Goal: Information Seeking & Learning: Learn about a topic

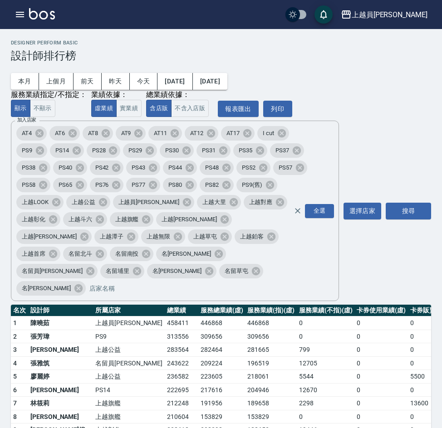
click at [380, 143] on div "加入店家 AT4 AT6 AT8 AT9 AT11 AT12 AT17 I cut PS9 PS14 PS28 PS29 PS30 PS31 PS35 PS3…" at bounding box center [196, 211] width 370 height 181
click at [404, 17] on div "上越員[PERSON_NAME]" at bounding box center [390, 14] width 76 height 11
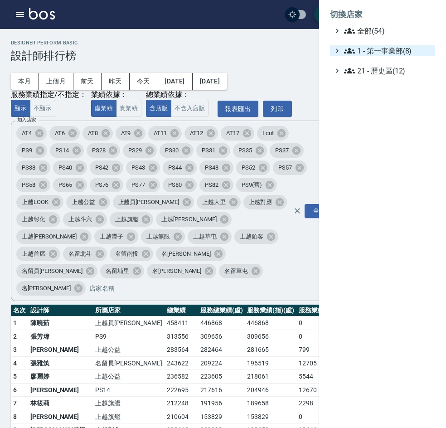
click at [411, 53] on span "1 - 第一事業部(8)" at bounding box center [388, 50] width 88 height 11
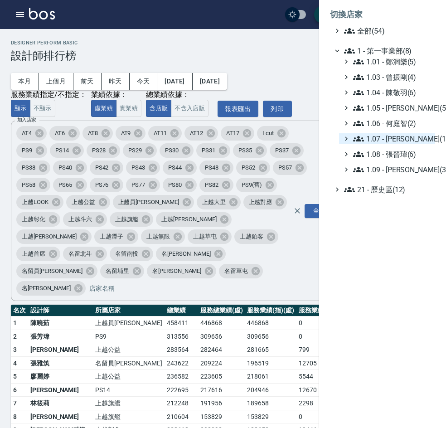
click at [410, 142] on span "1.07 - [PERSON_NAME](11)" at bounding box center [392, 138] width 78 height 11
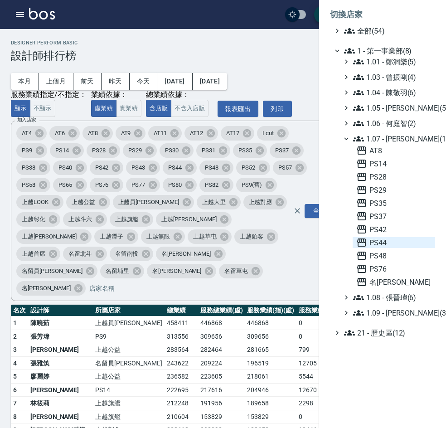
click at [382, 241] on span "PS44" at bounding box center [394, 242] width 75 height 11
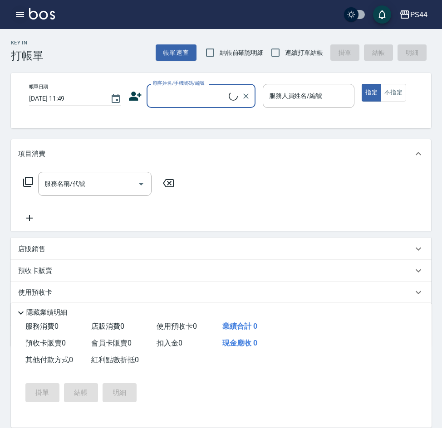
click at [19, 15] on icon "button" at bounding box center [20, 14] width 8 height 5
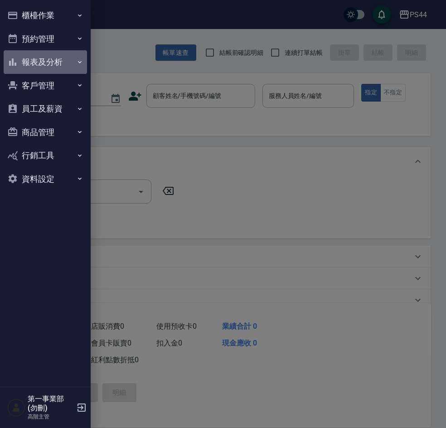
click at [35, 63] on button "報表及分析" at bounding box center [45, 62] width 83 height 24
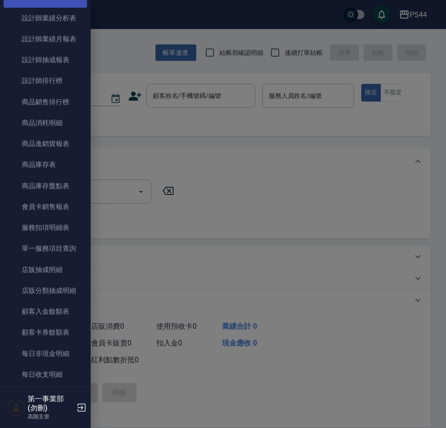
scroll to position [408, 0]
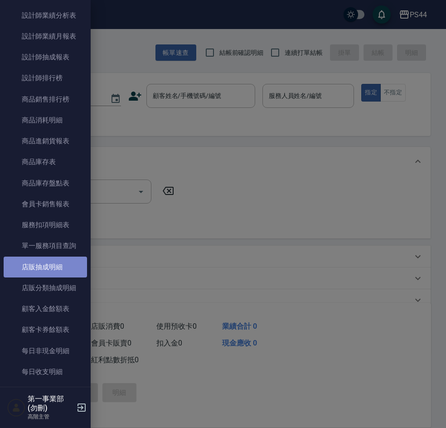
click at [49, 264] on link "店販抽成明細" at bounding box center [45, 267] width 83 height 21
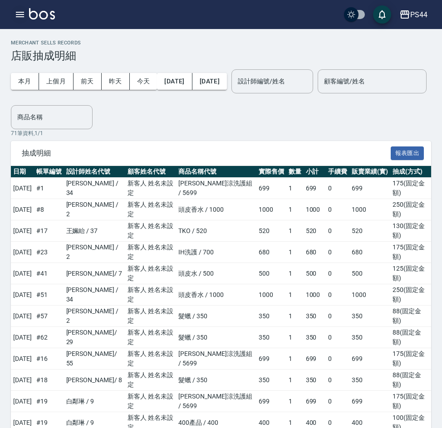
click at [16, 17] on icon "button" at bounding box center [20, 14] width 8 height 5
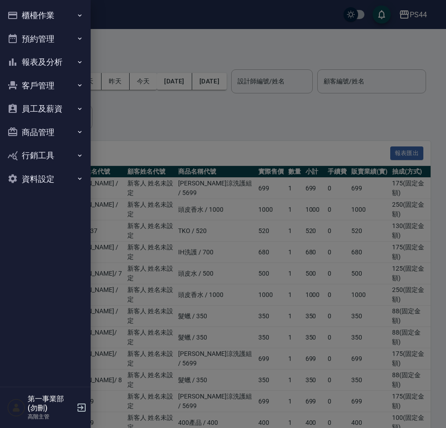
click at [51, 64] on button "報表及分析" at bounding box center [45, 62] width 83 height 24
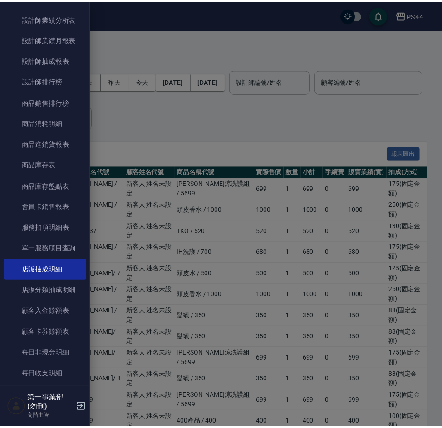
scroll to position [408, 0]
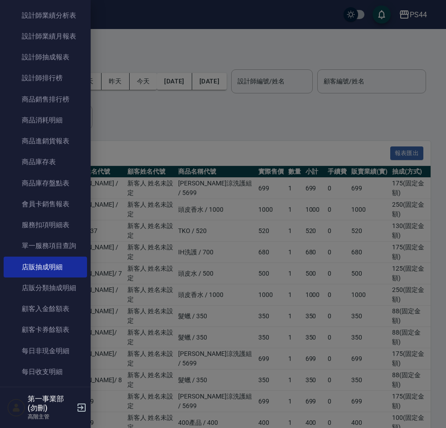
click at [54, 225] on link "服務扣項明細表" at bounding box center [45, 225] width 83 height 21
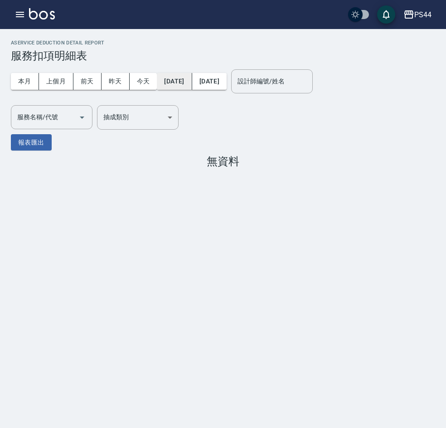
click at [186, 81] on button "[DATE]" at bounding box center [174, 81] width 35 height 17
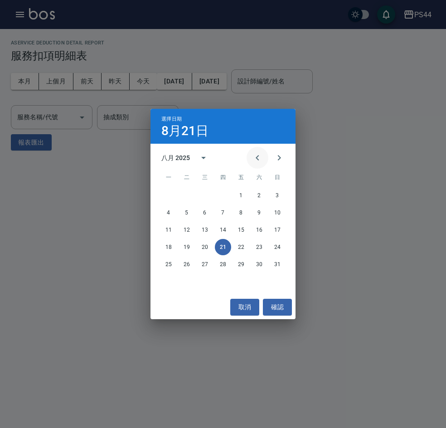
click at [251, 158] on button "Previous month" at bounding box center [258, 158] width 22 height 22
click at [187, 227] on button "15" at bounding box center [187, 230] width 16 height 16
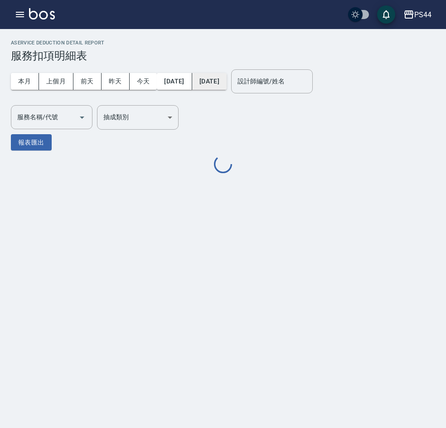
click at [227, 78] on button "[DATE]" at bounding box center [209, 81] width 34 height 17
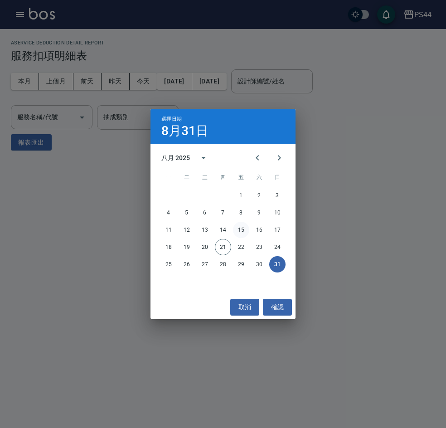
click at [240, 231] on button "15" at bounding box center [241, 230] width 16 height 16
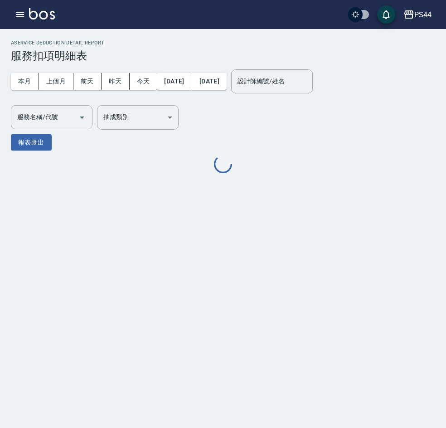
click at [314, 171] on div at bounding box center [223, 165] width 425 height 20
click at [131, 119] on body "PS44 登出 櫃檯作業 打帳單 帳單列表 掛單列表 座位開單 營業儀表板 現金收支登錄 高階收支登錄 材料自購登錄 每日結帳 排班表 現場電腦打卡 掃碼打卡…" at bounding box center [223, 214] width 446 height 428
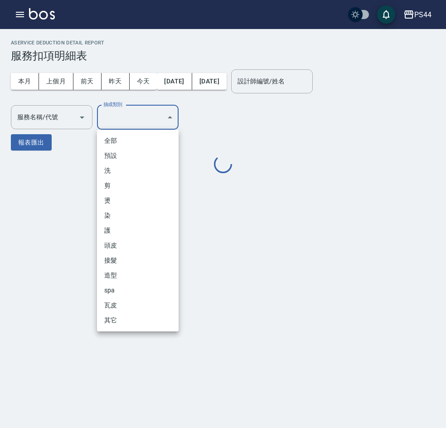
click at [29, 117] on div at bounding box center [223, 214] width 446 height 428
click at [46, 115] on div at bounding box center [223, 214] width 446 height 428
click at [291, 161] on div at bounding box center [223, 214] width 446 height 428
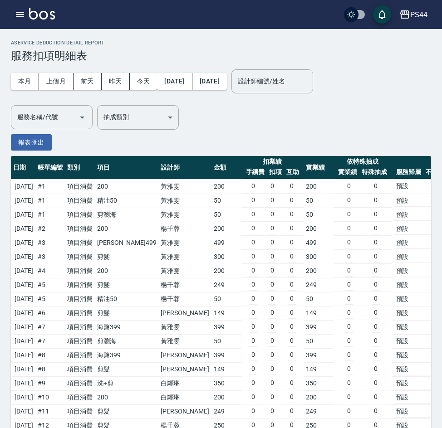
click at [304, 245] on td "499" at bounding box center [319, 243] width 30 height 14
click at [49, 119] on div "服務名稱/代號 服務名稱/代號" at bounding box center [52, 117] width 82 height 24
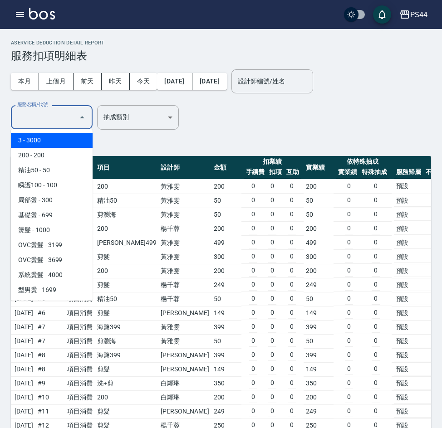
click at [50, 119] on div "服務名稱/代號 服務名稱/代號" at bounding box center [52, 117] width 82 height 24
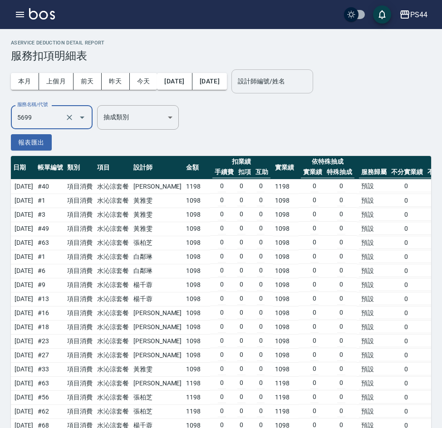
type input "水沁涼套餐(5699)"
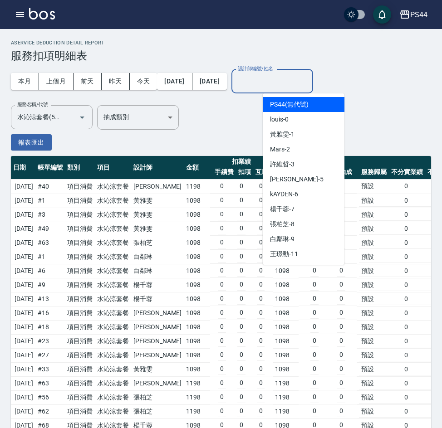
click at [290, 82] on input "設計師編號/姓名" at bounding box center [271, 81] width 73 height 16
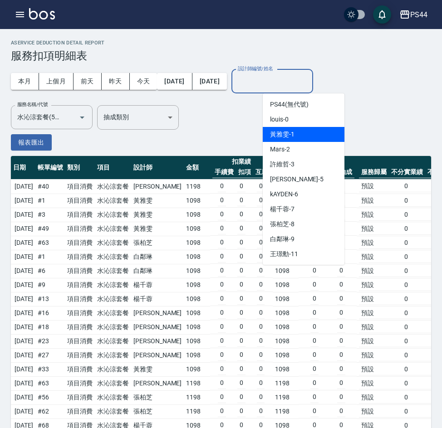
click at [302, 136] on div "黃雅雯 -1" at bounding box center [304, 134] width 82 height 15
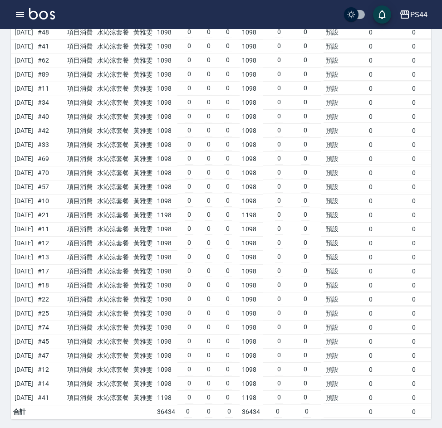
scroll to position [248, 0]
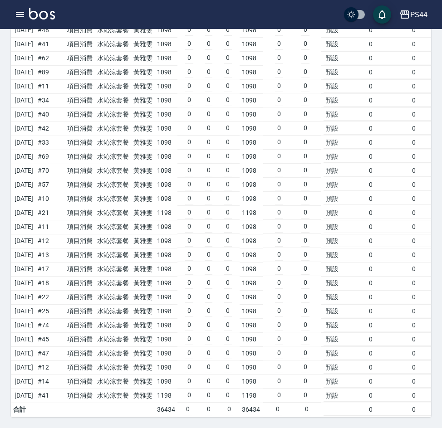
click at [282, 164] on td "0 0" at bounding box center [292, 171] width 58 height 14
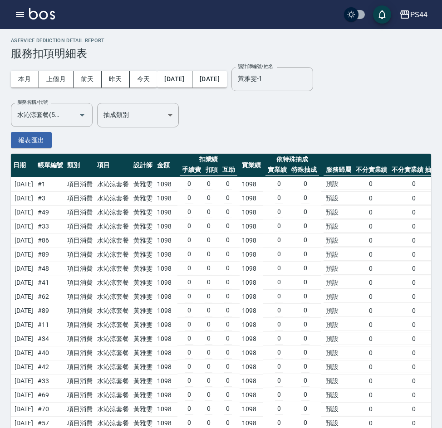
scroll to position [0, 0]
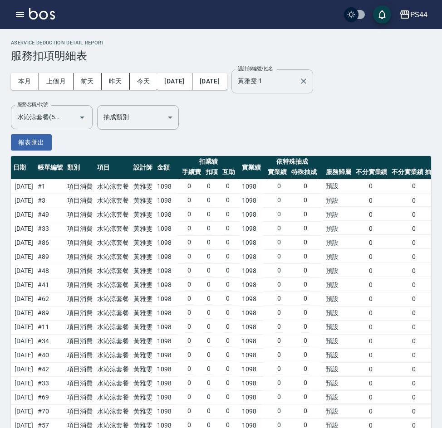
click at [295, 85] on input "黃雅雯-1" at bounding box center [265, 81] width 60 height 16
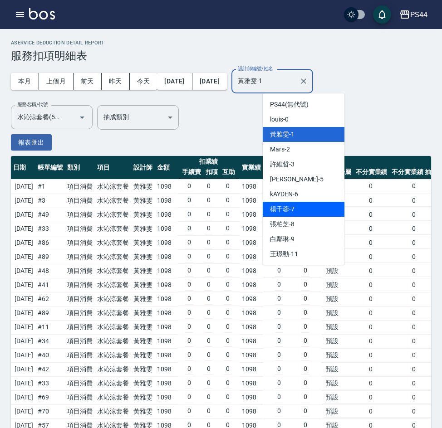
click at [294, 206] on span "楊千蓉 -7" at bounding box center [282, 210] width 24 height 10
type input "楊千蓉-7"
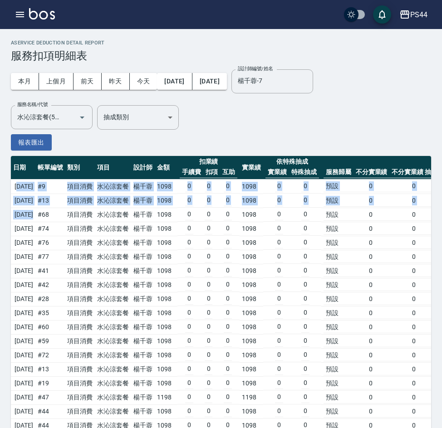
drag, startPoint x: 17, startPoint y: 185, endPoint x: 34, endPoint y: 209, distance: 30.0
click at [34, 209] on tbody "2025/07/18 # 9 項目消費 水沁涼套餐 楊千蓉 1098 0 0 0 1098 0 0 預設 0 0 1098 340.38 0 0 31 340…" at bounding box center [388, 405] width 754 height 450
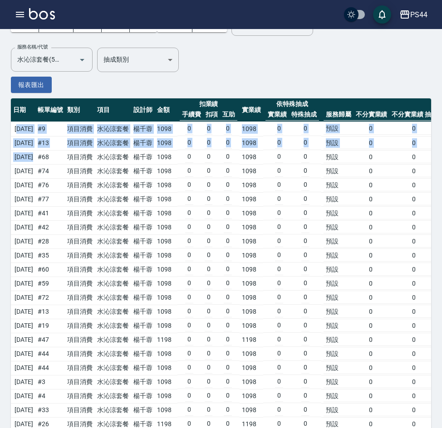
scroll to position [45, 0]
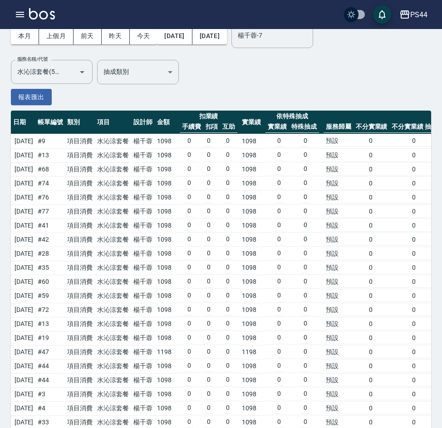
click at [59, 202] on td "# 76" at bounding box center [50, 198] width 30 height 14
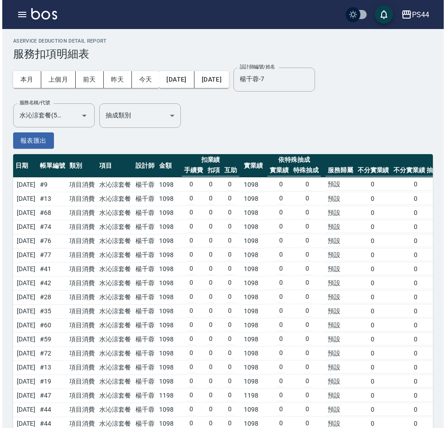
scroll to position [0, 0]
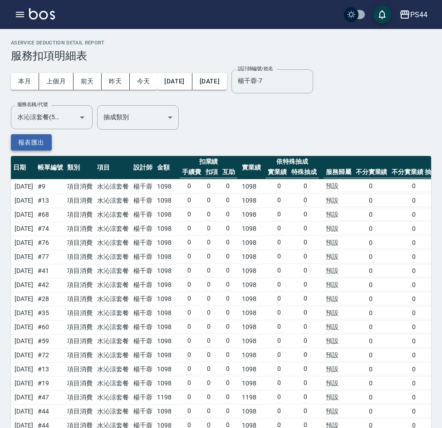
click at [38, 139] on button "報表匯出" at bounding box center [31, 142] width 41 height 17
click at [331, 122] on div "本月 上個月 前天 昨天 今天 2025/07/15 2025/08/15 設計師編號/姓名 楊千蓉-7 設計師編號/姓名 服務名稱/代號 水沁涼套餐(569…" at bounding box center [221, 96] width 420 height 68
click at [417, 12] on div "PS44" at bounding box center [418, 14] width 17 height 11
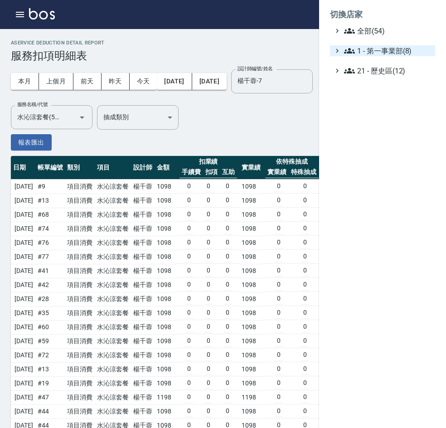
click at [416, 46] on span "1 - 第一事業部(8)" at bounding box center [388, 50] width 88 height 11
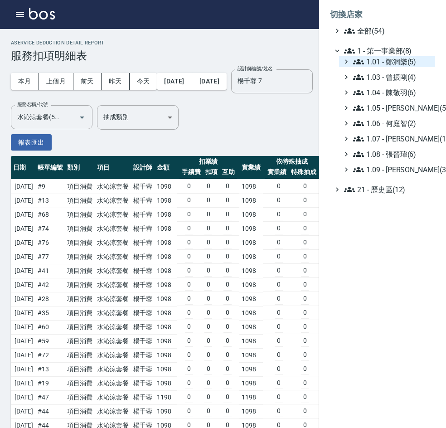
click at [407, 59] on span "1.01 - 鄭洞樂(5)" at bounding box center [392, 61] width 78 height 11
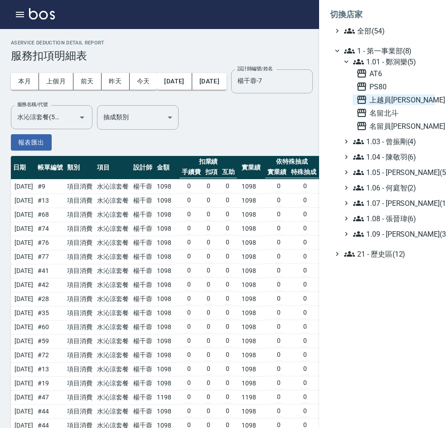
click at [393, 102] on span "上越員[PERSON_NAME]" at bounding box center [394, 99] width 75 height 11
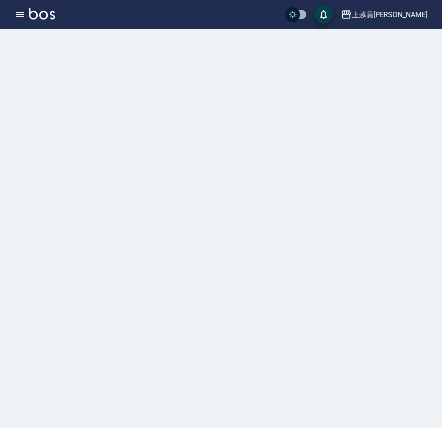
click at [13, 16] on button "button" at bounding box center [20, 14] width 18 height 18
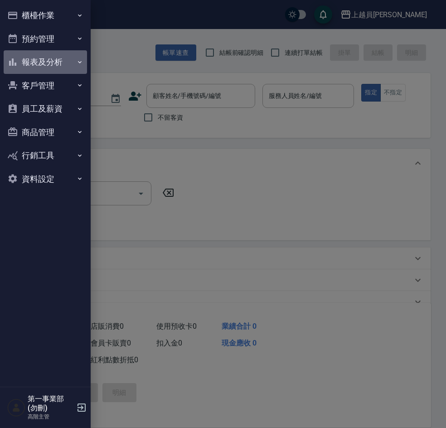
click at [38, 61] on button "報表及分析" at bounding box center [45, 62] width 83 height 24
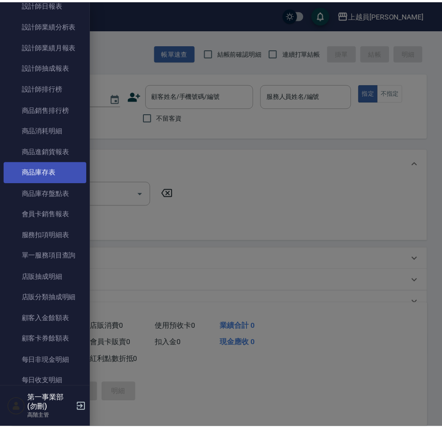
scroll to position [408, 0]
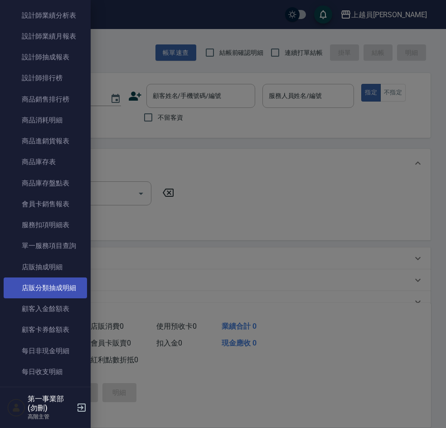
click at [65, 279] on link "店販分類抽成明細" at bounding box center [45, 288] width 83 height 21
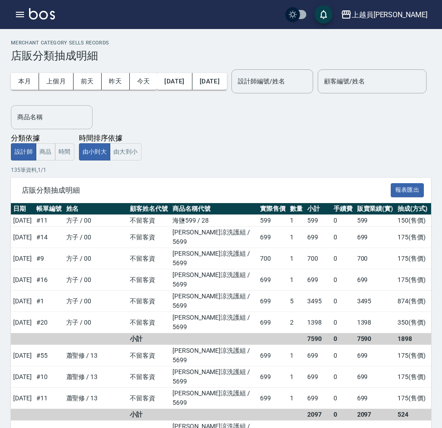
click at [88, 122] on input "商品名稱" at bounding box center [51, 117] width 73 height 16
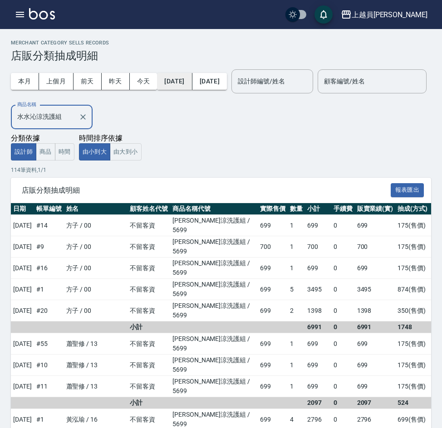
type input "水水沁涼洗護組"
click at [186, 79] on button "[DATE]" at bounding box center [174, 81] width 35 height 17
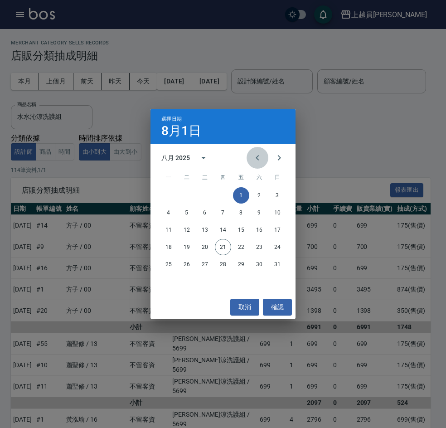
click at [250, 158] on button "Previous month" at bounding box center [258, 158] width 22 height 22
click at [191, 232] on button "15" at bounding box center [187, 230] width 16 height 16
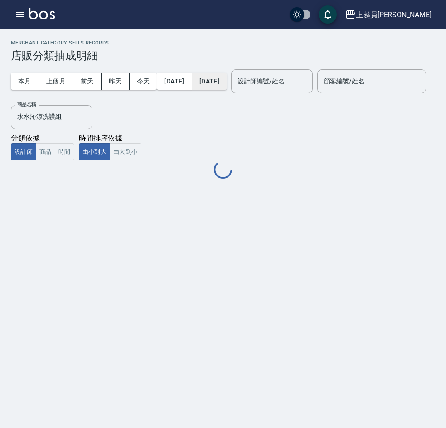
click at [227, 83] on button "[DATE]" at bounding box center [209, 81] width 34 height 17
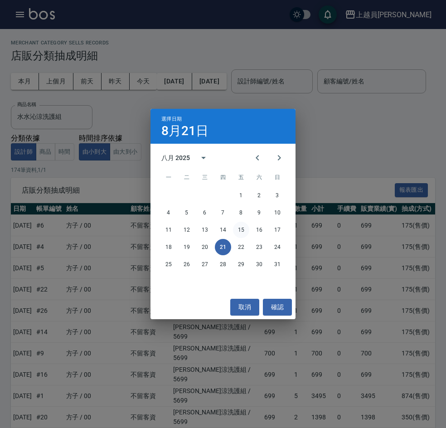
click at [241, 231] on button "15" at bounding box center [241, 230] width 16 height 16
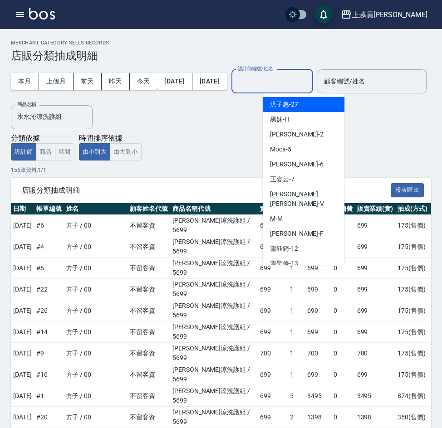
click at [301, 80] on input "設計師編號/姓名" at bounding box center [271, 81] width 73 height 16
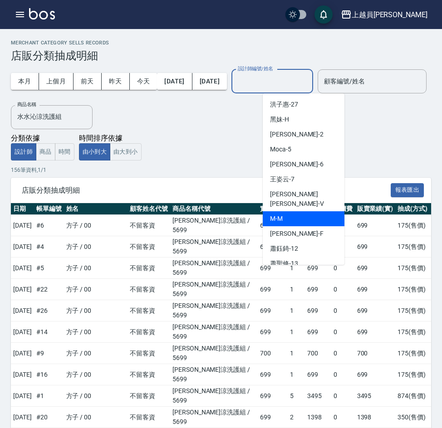
click at [294, 211] on div "M -M" at bounding box center [304, 218] width 82 height 15
type input "M-M"
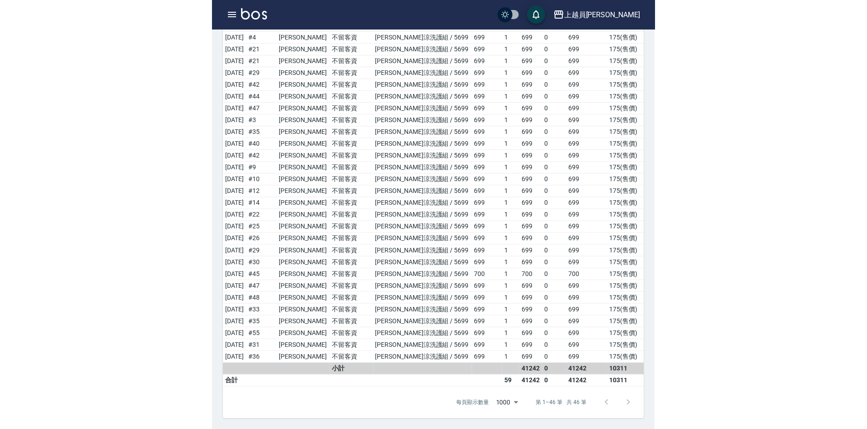
scroll to position [335, 0]
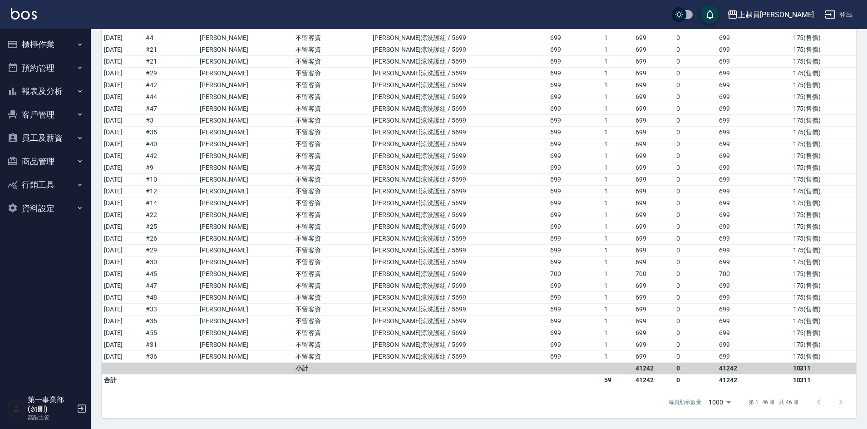
click at [43, 86] on button "報表及分析" at bounding box center [45, 91] width 83 height 24
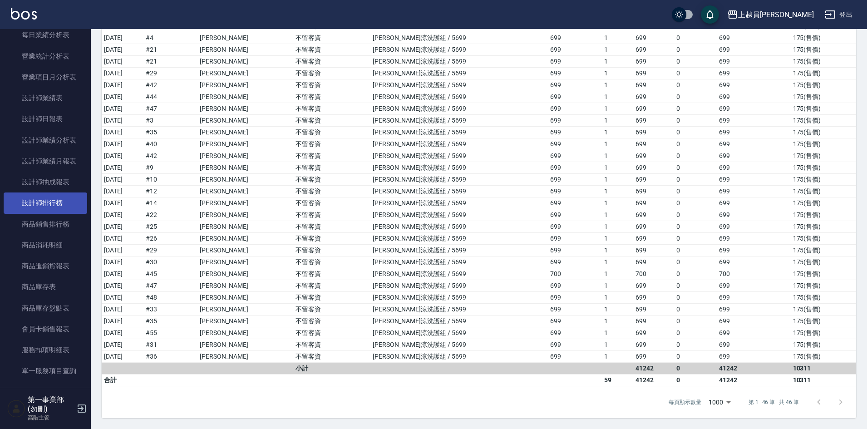
scroll to position [318, 0]
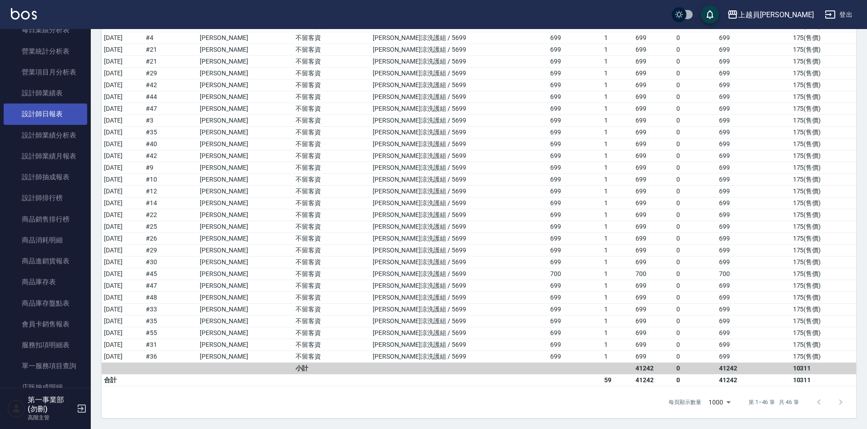
click at [58, 118] on link "設計師日報表" at bounding box center [45, 113] width 83 height 21
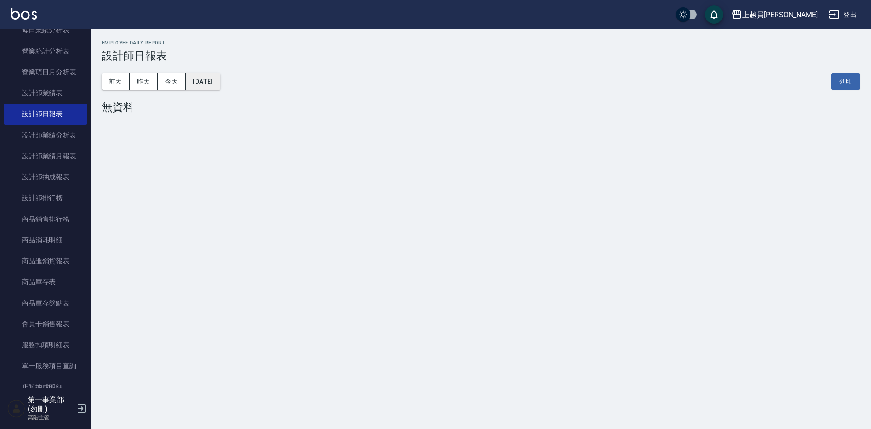
click at [220, 75] on button "[DATE]" at bounding box center [203, 81] width 34 height 17
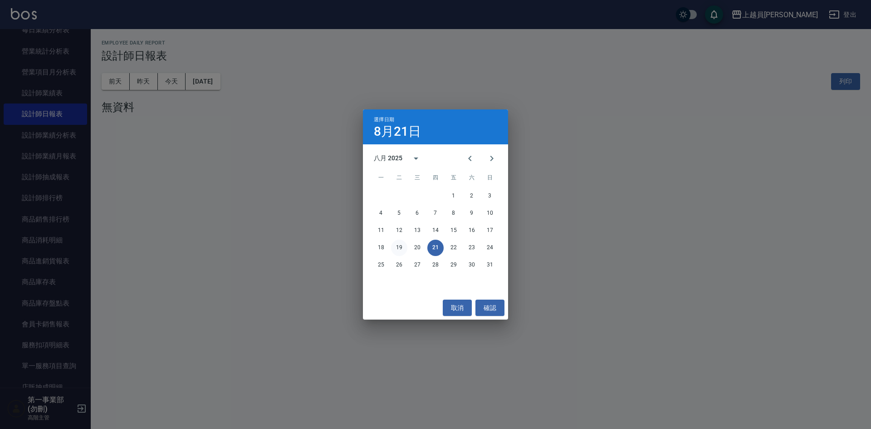
click at [402, 247] on button "19" at bounding box center [399, 248] width 16 height 16
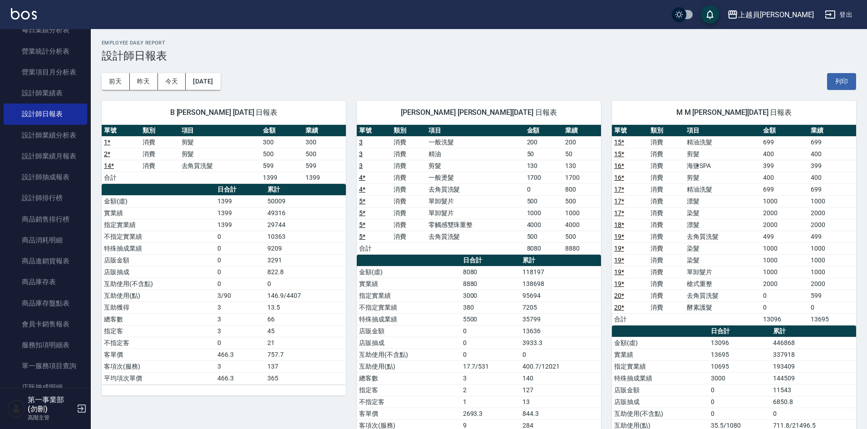
click at [446, 81] on div "[DATE] [DATE] [DATE] [DATE] 列印" at bounding box center [479, 81] width 754 height 39
click at [446, 67] on div "[DATE] [DATE] [DATE] [DATE] 列印" at bounding box center [479, 81] width 754 height 39
click at [446, 81] on div "[DATE] [DATE] [DATE] [DATE] 列印" at bounding box center [479, 81] width 754 height 39
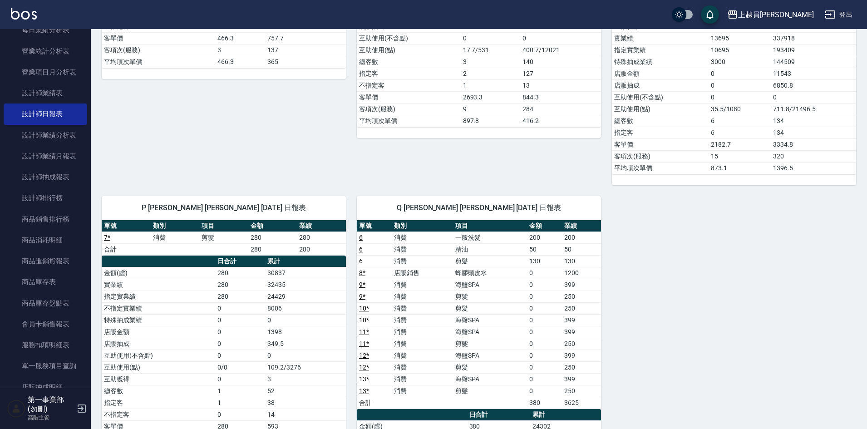
scroll to position [318, 0]
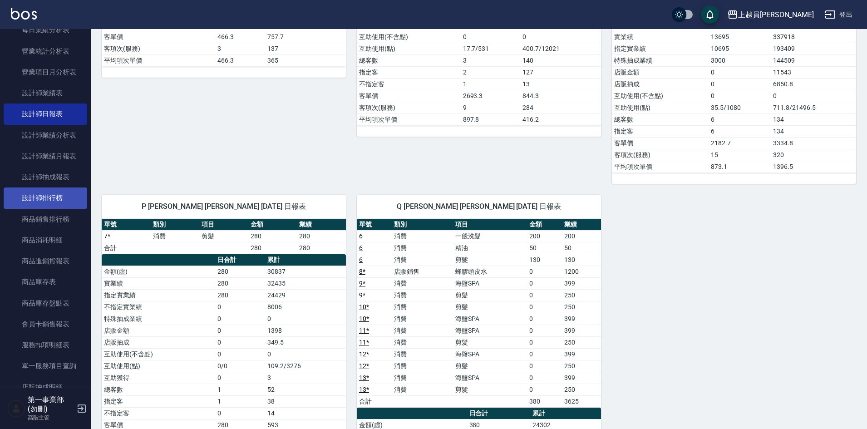
click at [40, 196] on link "設計師排行榜" at bounding box center [45, 197] width 83 height 21
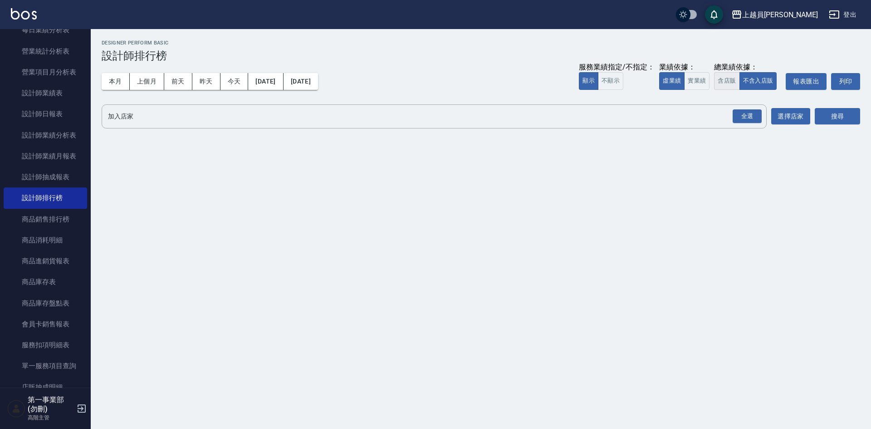
click at [446, 82] on button "含店販" at bounding box center [726, 81] width 25 height 18
click at [140, 82] on button "上個月" at bounding box center [147, 81] width 34 height 17
click at [446, 119] on div "全選" at bounding box center [747, 116] width 29 height 14
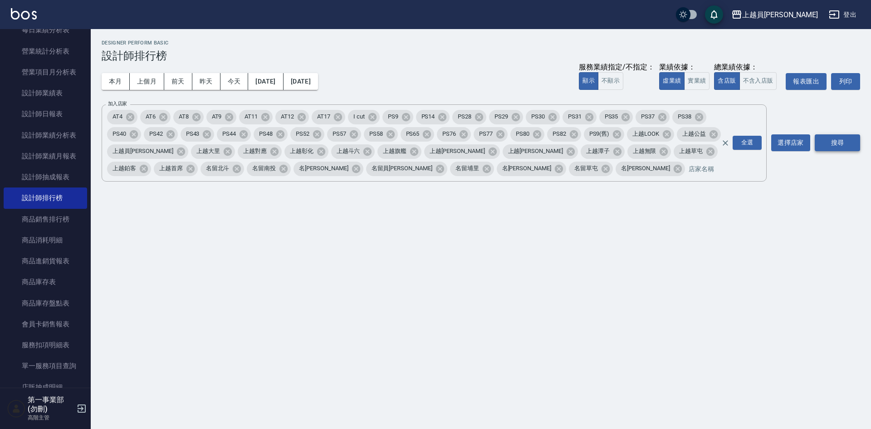
click at [446, 142] on button "搜尋" at bounding box center [837, 142] width 45 height 17
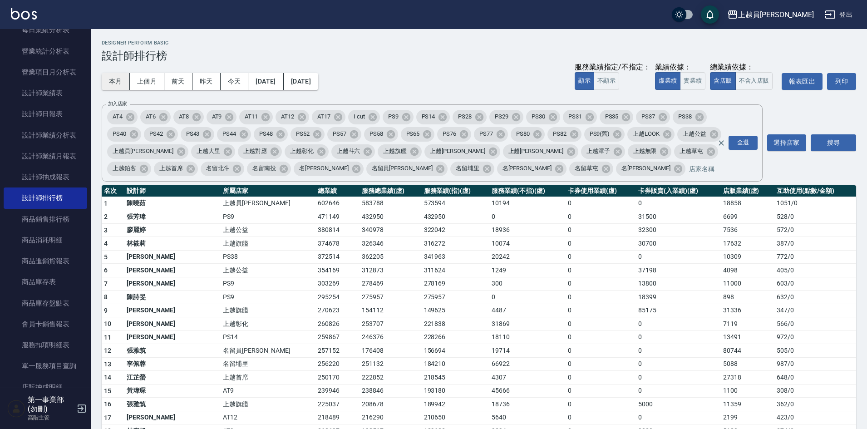
click at [118, 83] on button "本月" at bounding box center [116, 81] width 28 height 17
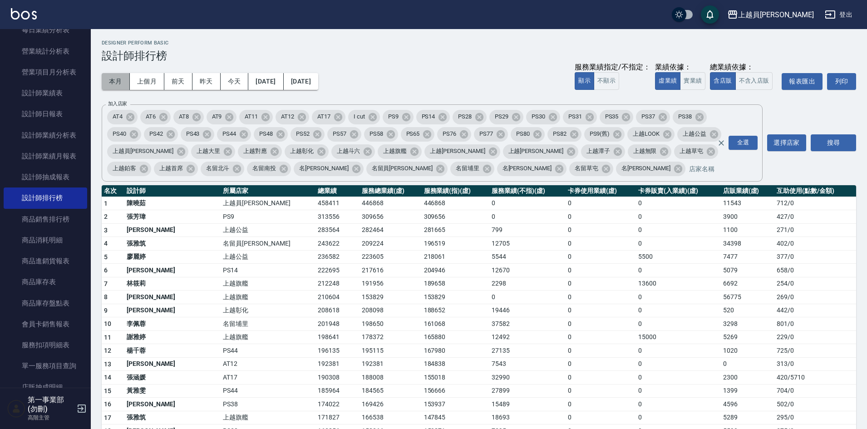
click at [121, 79] on button "本月" at bounding box center [116, 81] width 28 height 17
click at [158, 84] on button "上個月" at bounding box center [147, 81] width 34 height 17
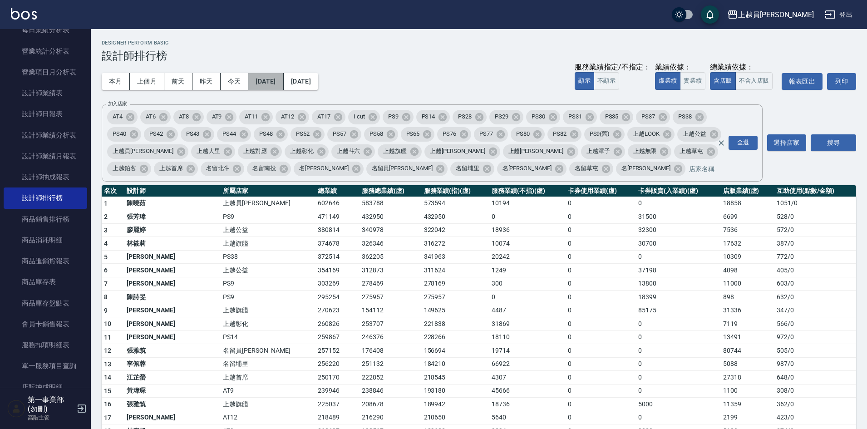
click at [280, 79] on button "[DATE]" at bounding box center [265, 81] width 35 height 17
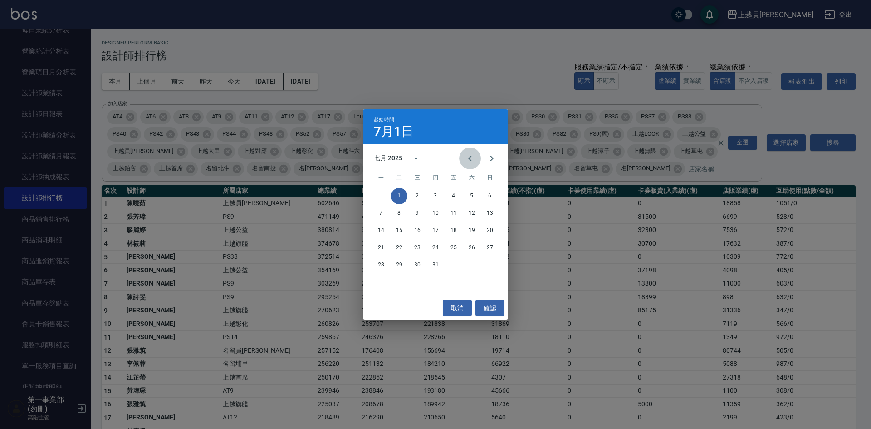
click at [446, 162] on icon "Previous month" at bounding box center [470, 158] width 11 height 11
click at [446, 197] on button "1" at bounding box center [490, 196] width 16 height 16
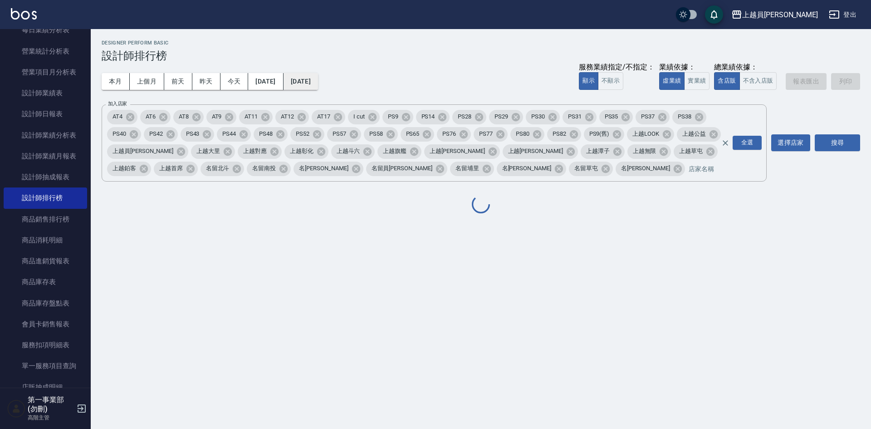
click at [318, 85] on button "[DATE]" at bounding box center [301, 81] width 34 height 17
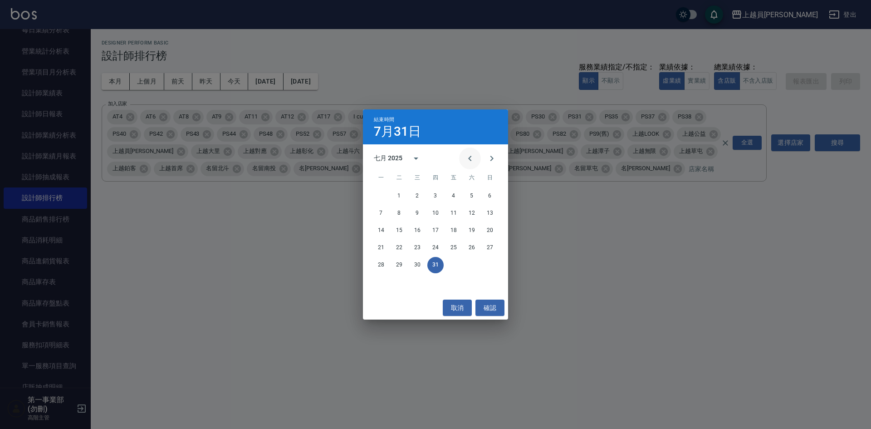
click at [446, 157] on icon "Previous month" at bounding box center [470, 158] width 11 height 11
click at [386, 281] on button "30" at bounding box center [381, 282] width 16 height 16
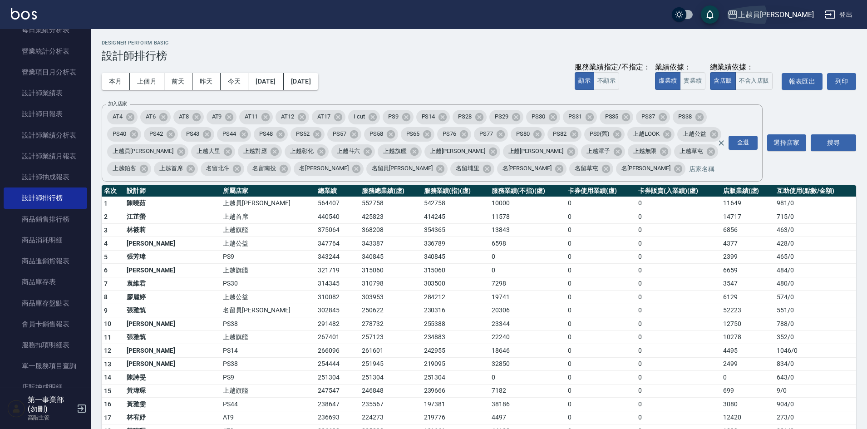
click at [446, 19] on div "上越員[PERSON_NAME]" at bounding box center [776, 14] width 76 height 11
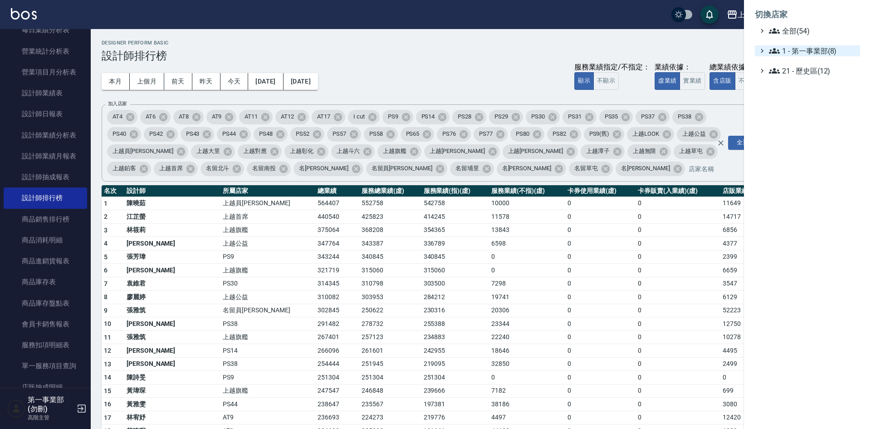
click at [446, 45] on span "1 - 第一事業部(8)" at bounding box center [813, 50] width 88 height 11
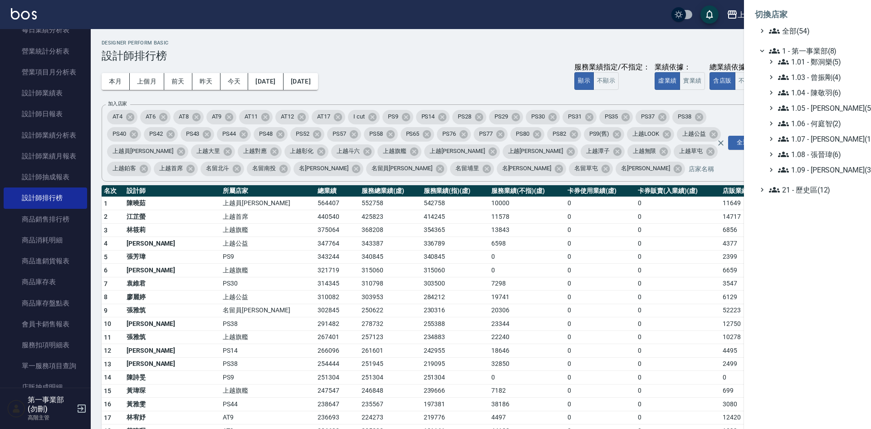
click at [446, 57] on div at bounding box center [435, 214] width 871 height 429
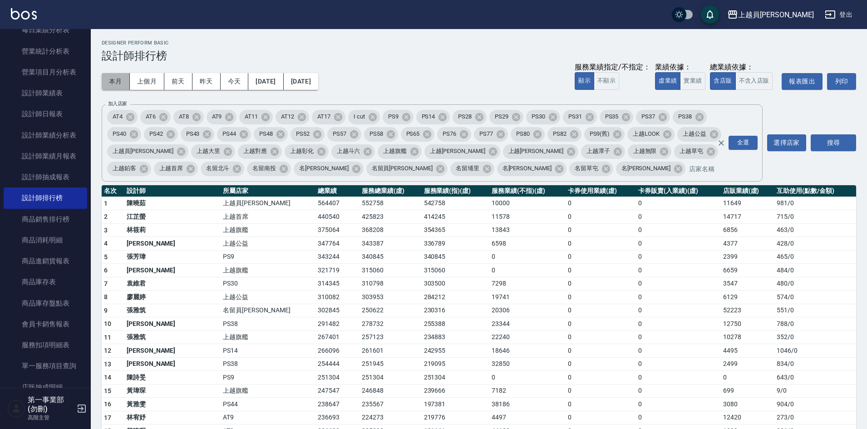
click at [114, 83] on button "本月" at bounding box center [116, 81] width 28 height 17
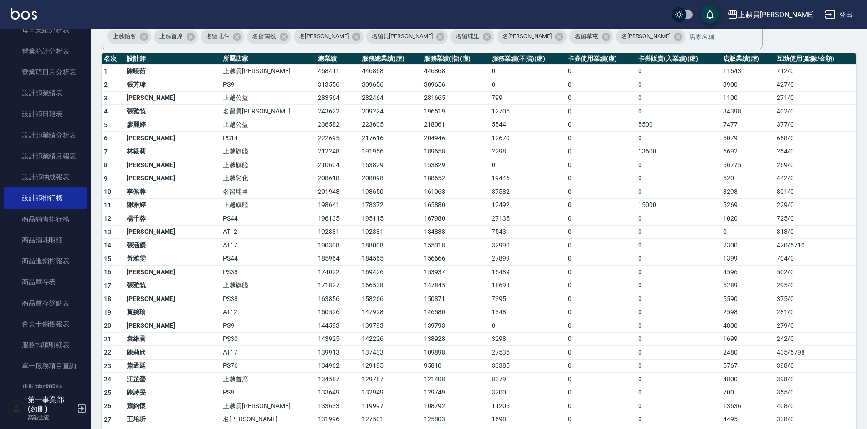
scroll to position [181, 0]
